Goal: Task Accomplishment & Management: Use online tool/utility

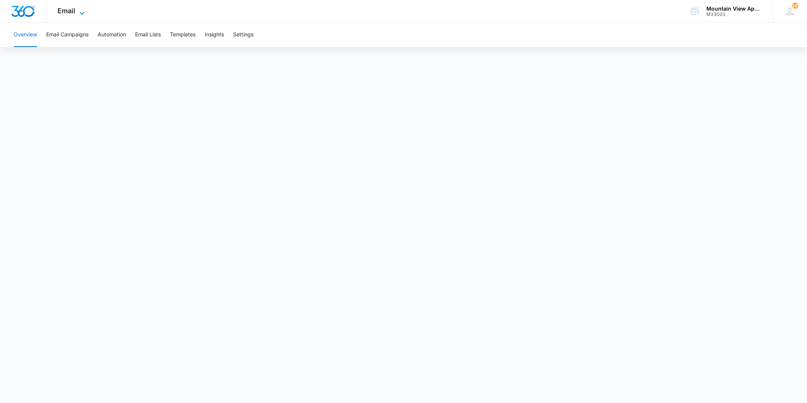
click at [69, 9] on span "Email" at bounding box center [67, 11] width 18 height 8
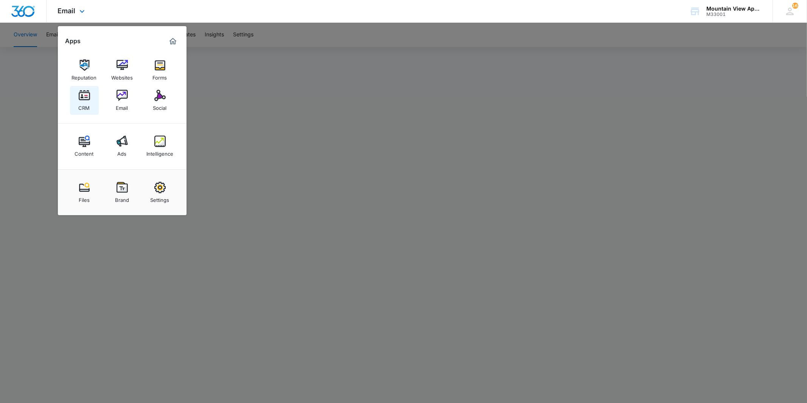
click at [83, 93] on img at bounding box center [84, 95] width 11 height 11
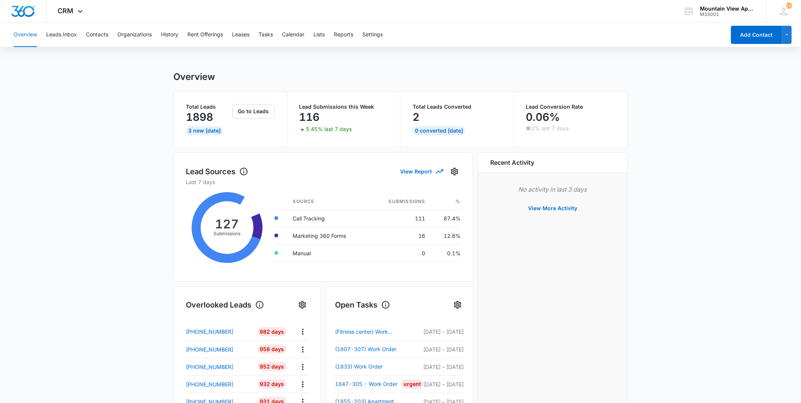
click at [114, 37] on div "Overview Leads Inbox Contacts Organizations History Rent Offerings Leases Tasks…" at bounding box center [367, 35] width 717 height 24
click at [101, 39] on button "Contacts" at bounding box center [97, 35] width 22 height 24
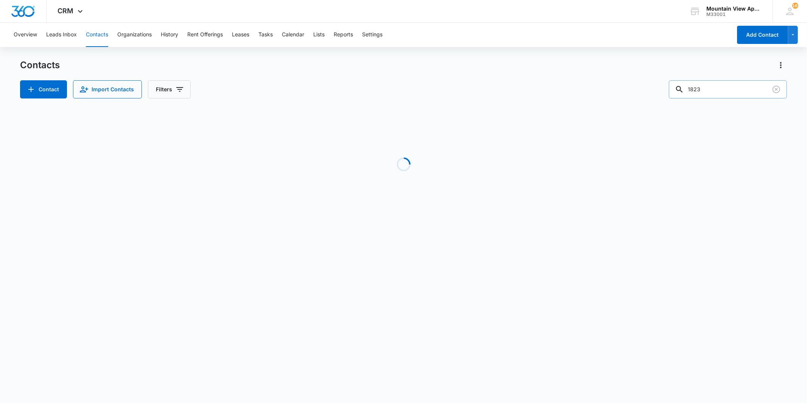
drag, startPoint x: 717, startPoint y: 86, endPoint x: 679, endPoint y: 87, distance: 37.5
click at [679, 87] on input "1823" at bounding box center [728, 89] width 118 height 18
type input "Mollyann"
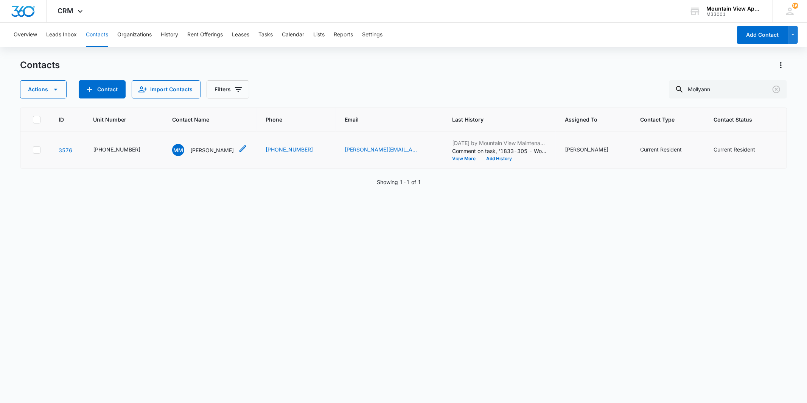
click at [214, 151] on p "[PERSON_NAME]" at bounding box center [212, 150] width 44 height 8
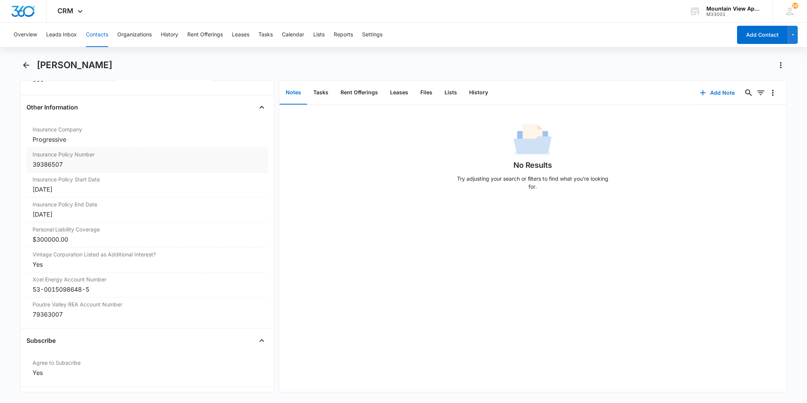
scroll to position [1724, 0]
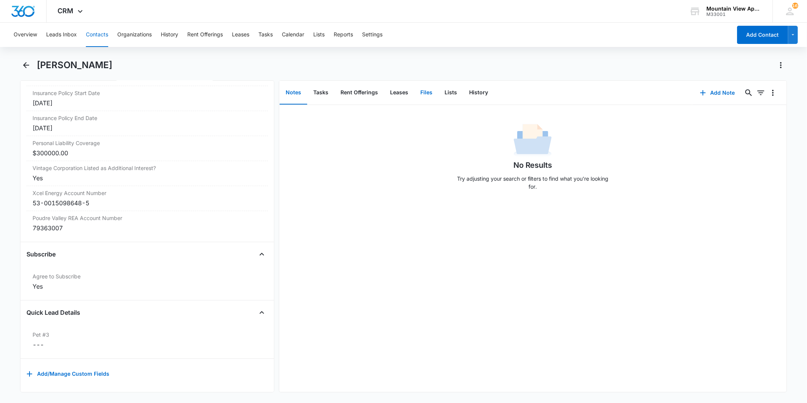
click at [425, 92] on button "Files" at bounding box center [427, 92] width 24 height 23
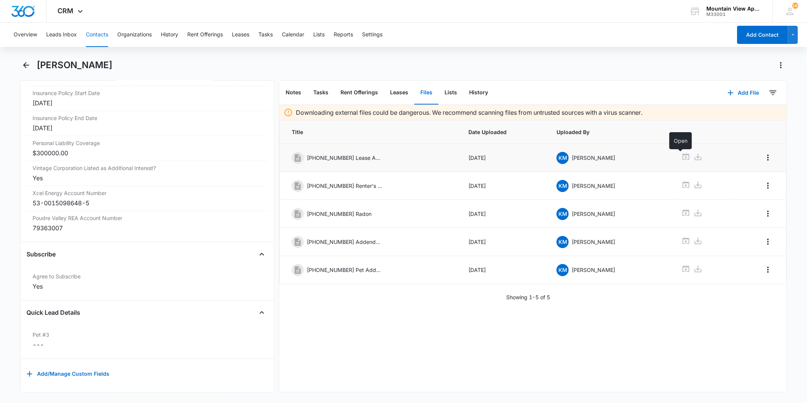
click at [683, 160] on icon at bounding box center [686, 157] width 7 height 6
